Goal: Use online tool/utility: Utilize a website feature to perform a specific function

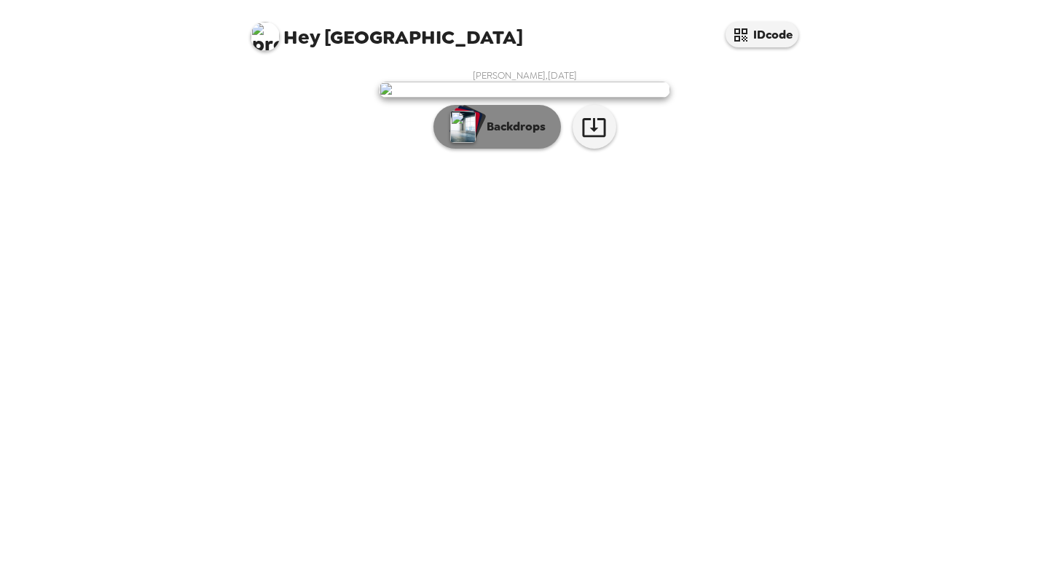
click at [517, 136] on p "Backdrops" at bounding box center [512, 126] width 66 height 17
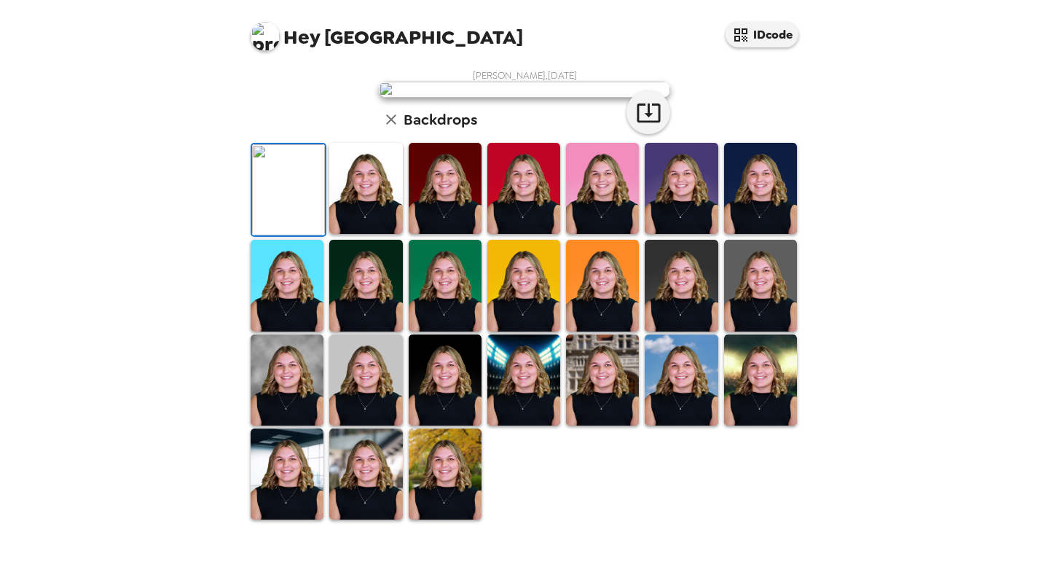
scroll to position [103, 0]
click at [464, 234] on img at bounding box center [445, 188] width 73 height 91
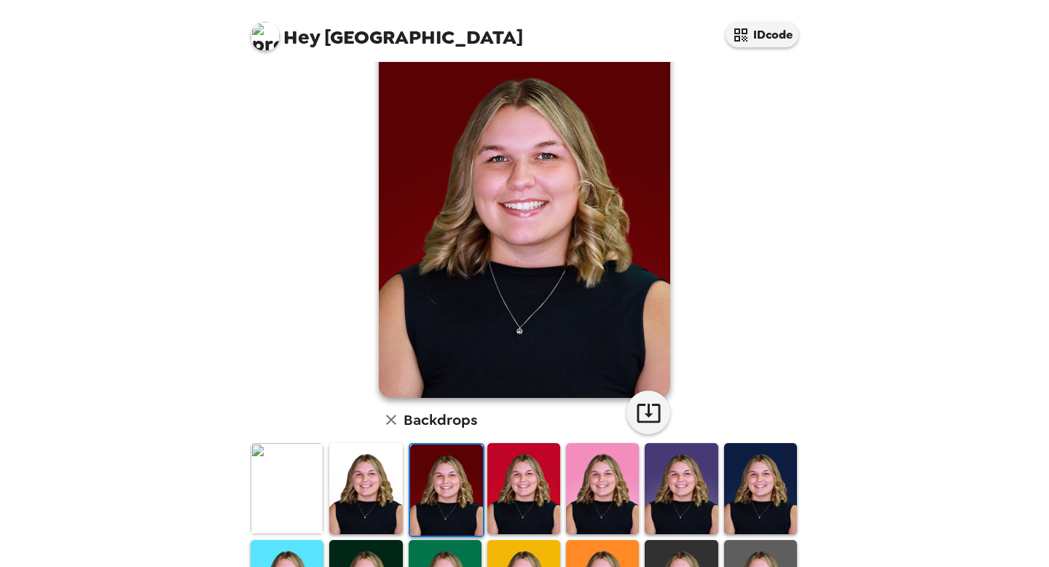
scroll to position [52, 0]
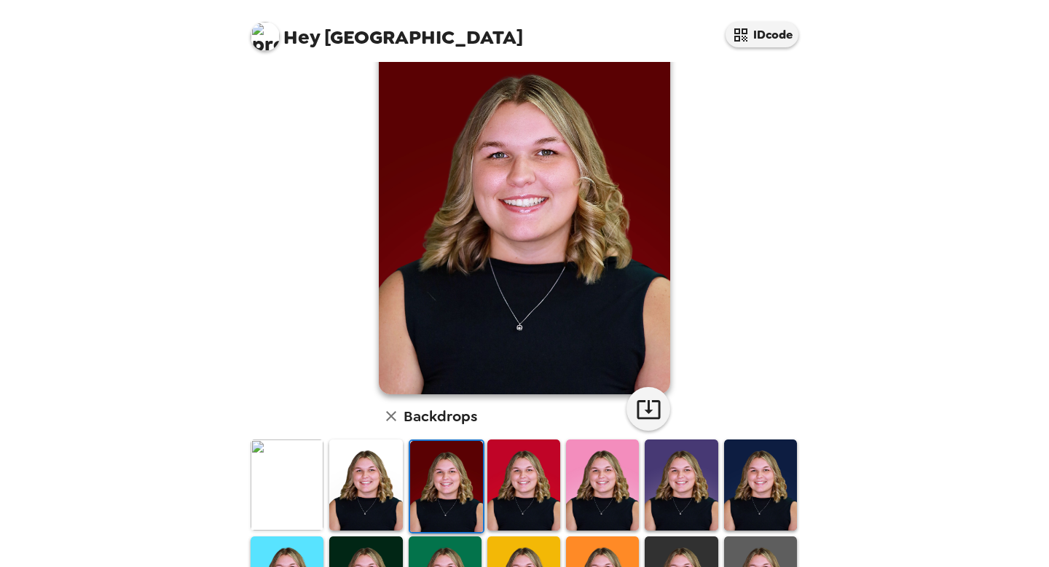
click at [374, 490] on img at bounding box center [365, 484] width 73 height 91
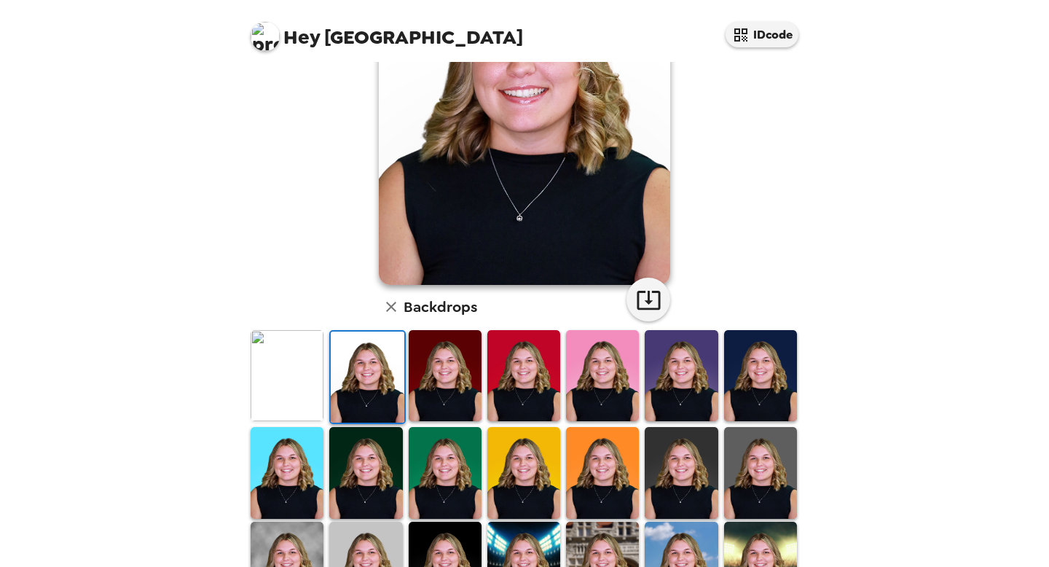
scroll to position [165, 0]
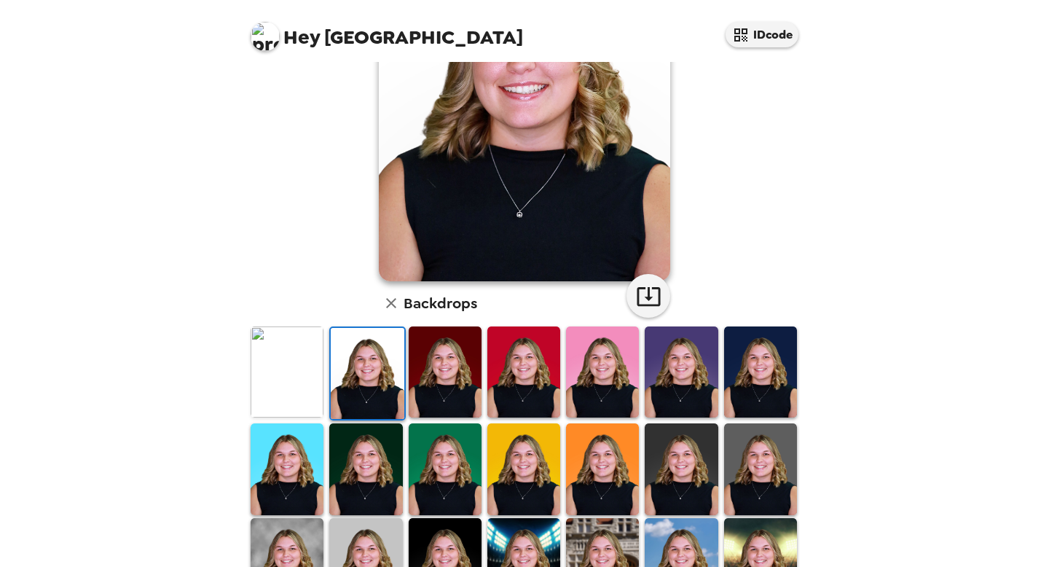
click at [650, 466] on img at bounding box center [681, 468] width 73 height 91
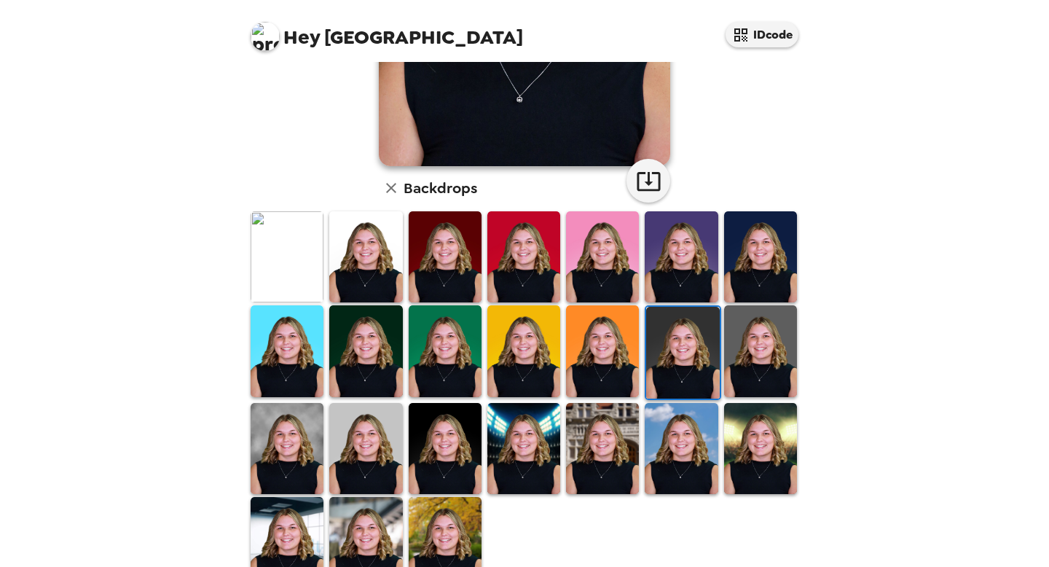
scroll to position [313, 0]
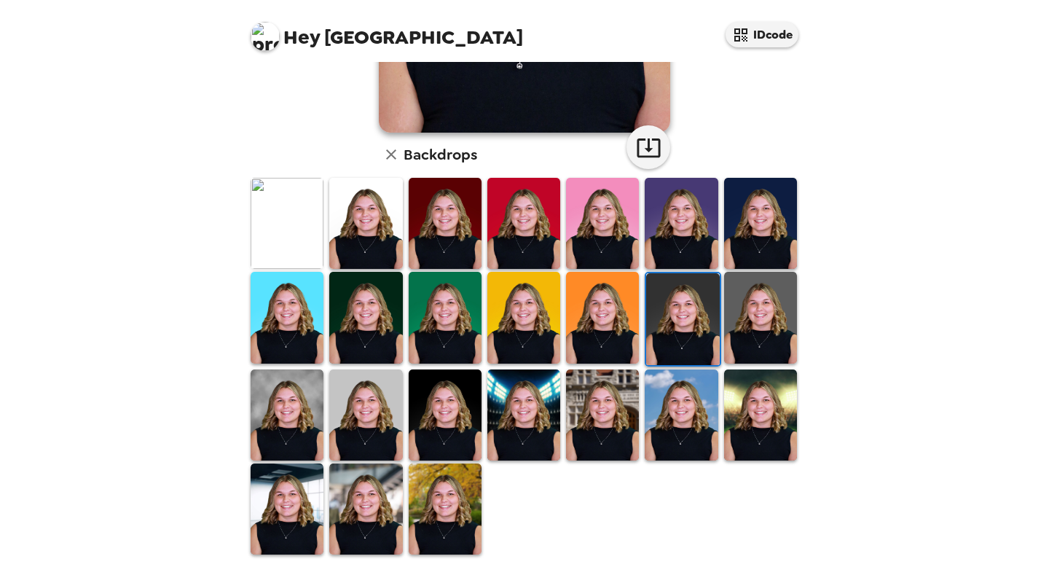
click at [294, 436] on img at bounding box center [287, 414] width 73 height 91
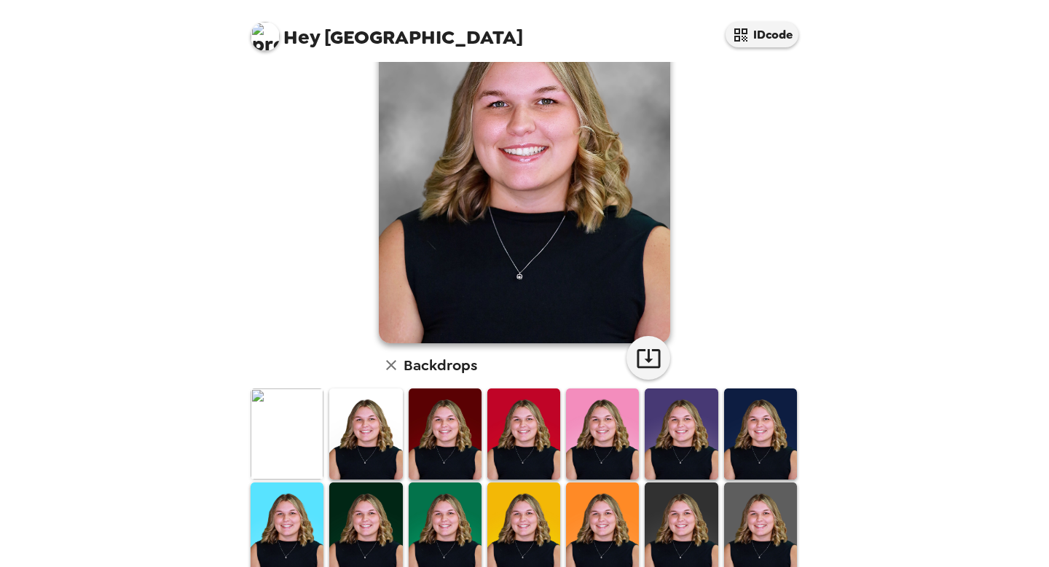
scroll to position [47, 0]
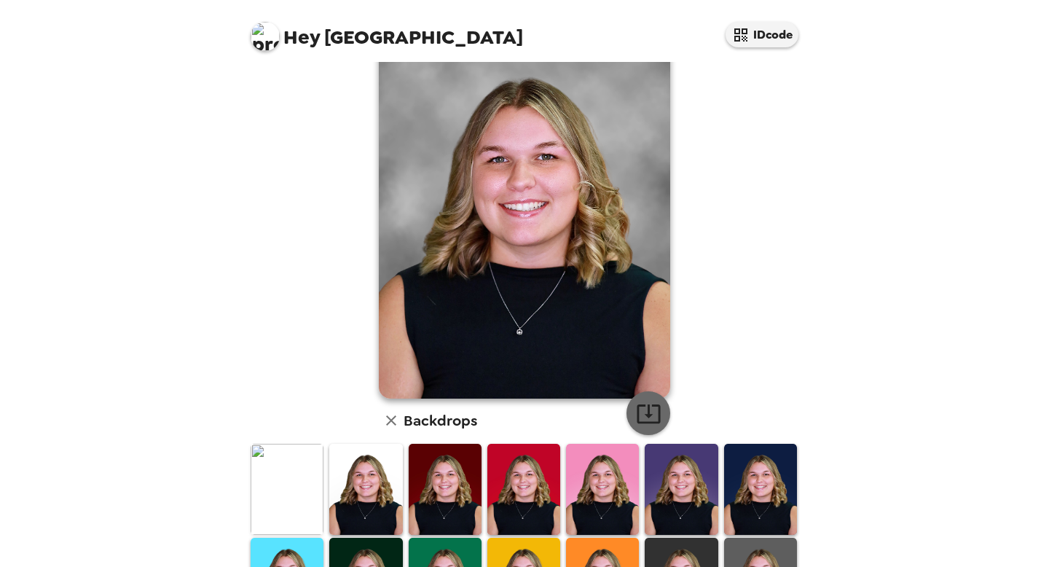
click at [639, 422] on icon "button" at bounding box center [648, 413] width 23 height 19
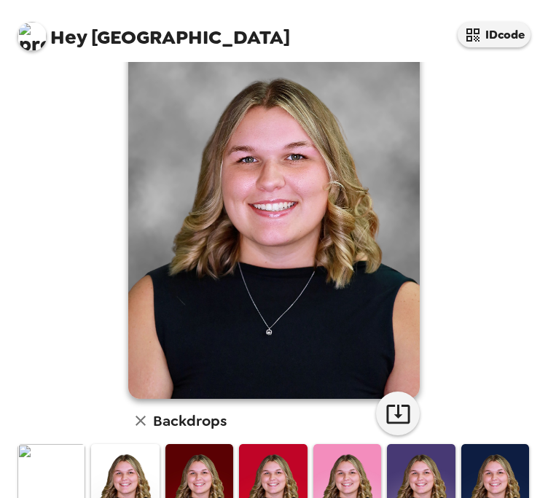
drag, startPoint x: 256, startPoint y: 286, endPoint x: 223, endPoint y: 293, distance: 34.3
click at [223, 293] on img at bounding box center [273, 216] width 291 height 364
click at [396, 414] on icon "button" at bounding box center [398, 414] width 26 height 26
